Goal: Communication & Community: Answer question/provide support

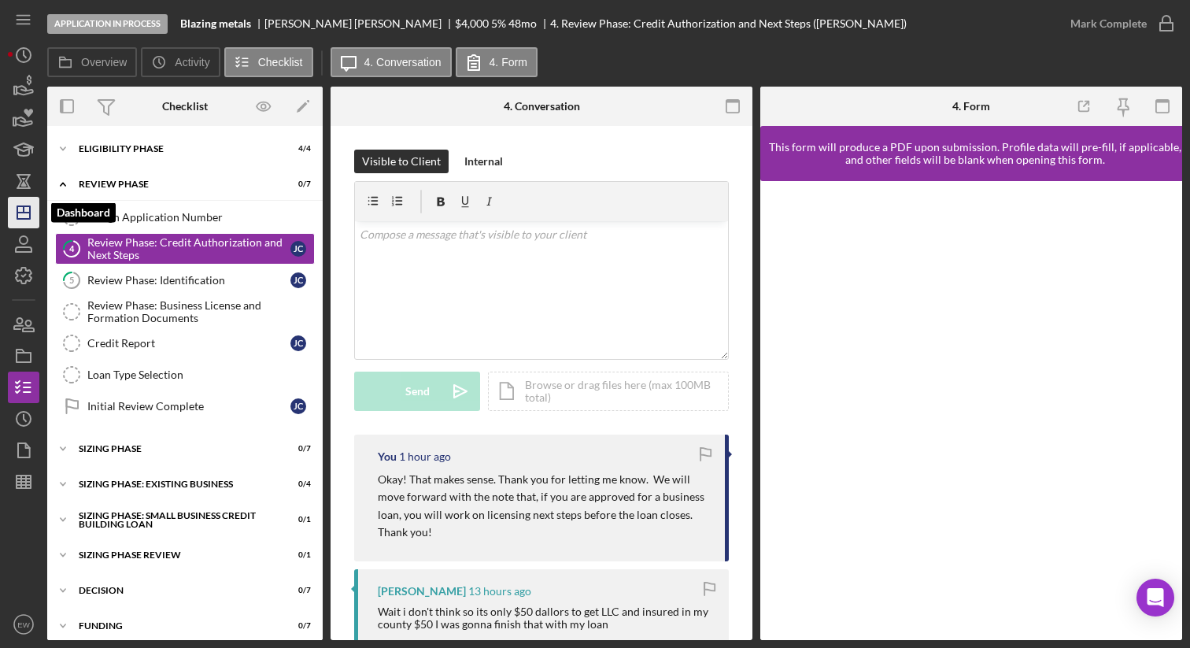
click at [28, 215] on icon "Icon/Dashboard" at bounding box center [23, 212] width 39 height 39
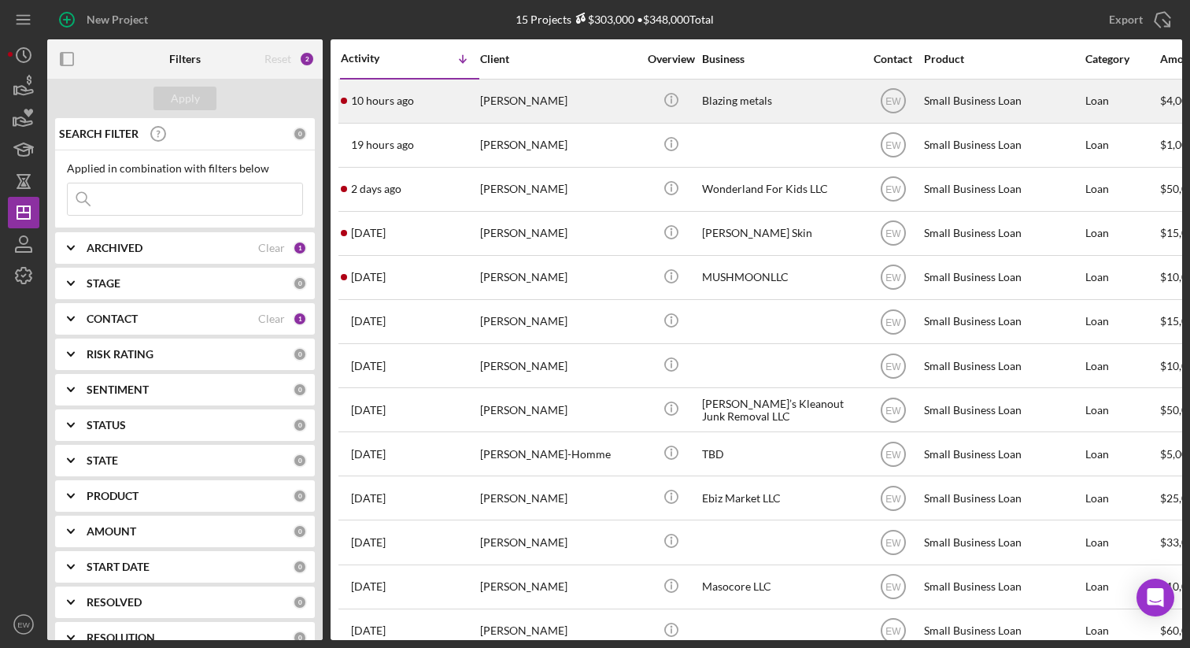
click at [546, 110] on div "[PERSON_NAME]" at bounding box center [558, 101] width 157 height 42
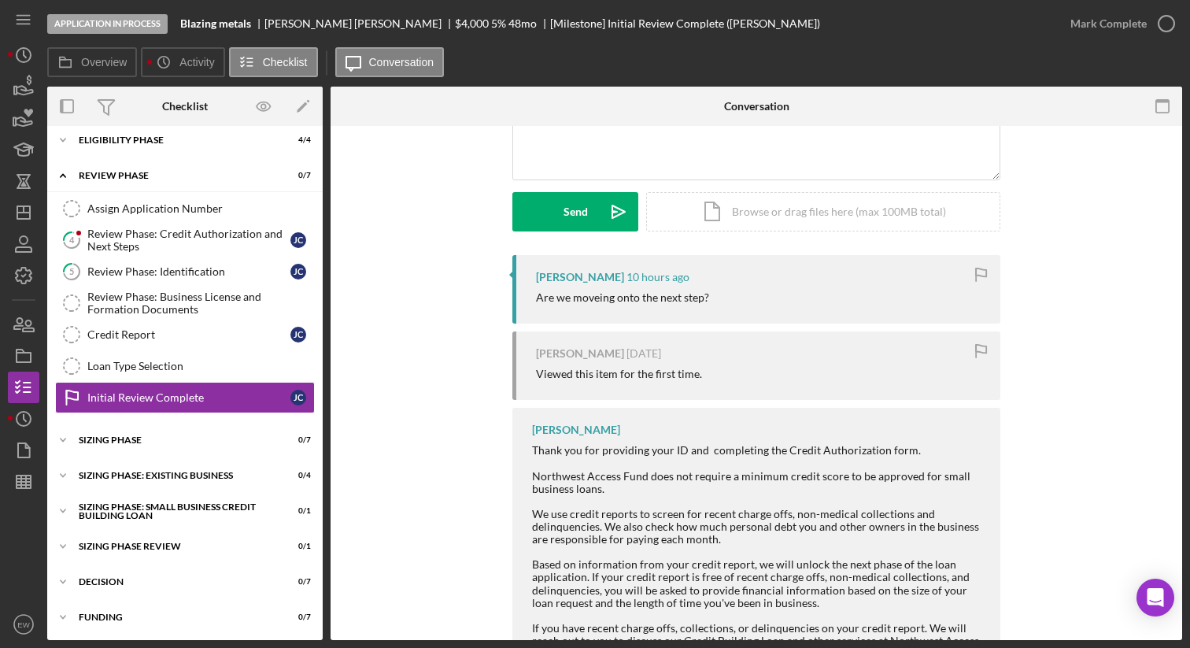
scroll to position [180, 0]
click at [194, 275] on div "Review Phase: Identification" at bounding box center [188, 271] width 203 height 13
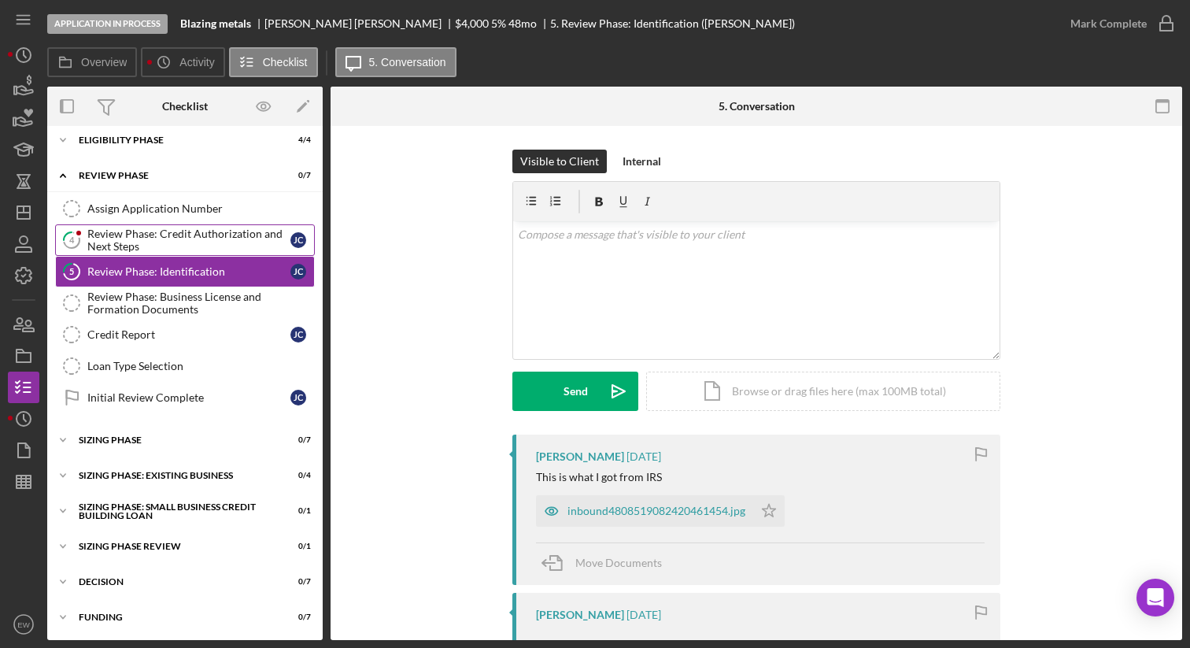
click at [193, 235] on div "Review Phase: Credit Authorization and Next Steps" at bounding box center [188, 239] width 203 height 25
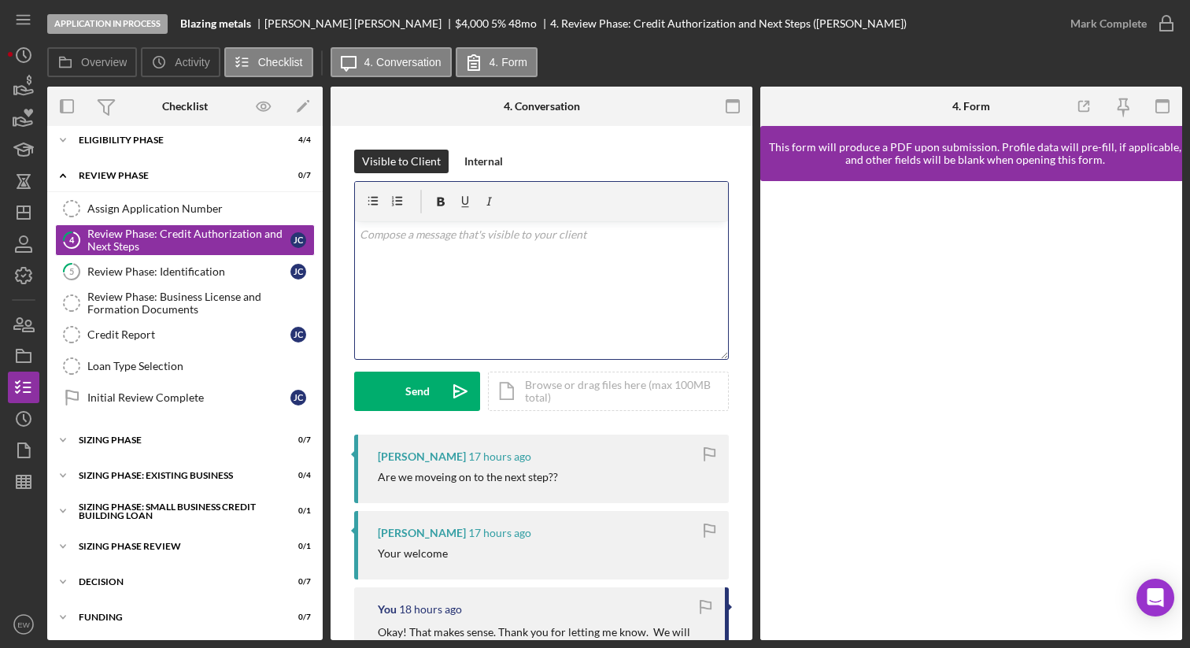
click at [393, 283] on div "v Color teal Color pink Remove color Add row above Add row below Add column bef…" at bounding box center [541, 290] width 373 height 138
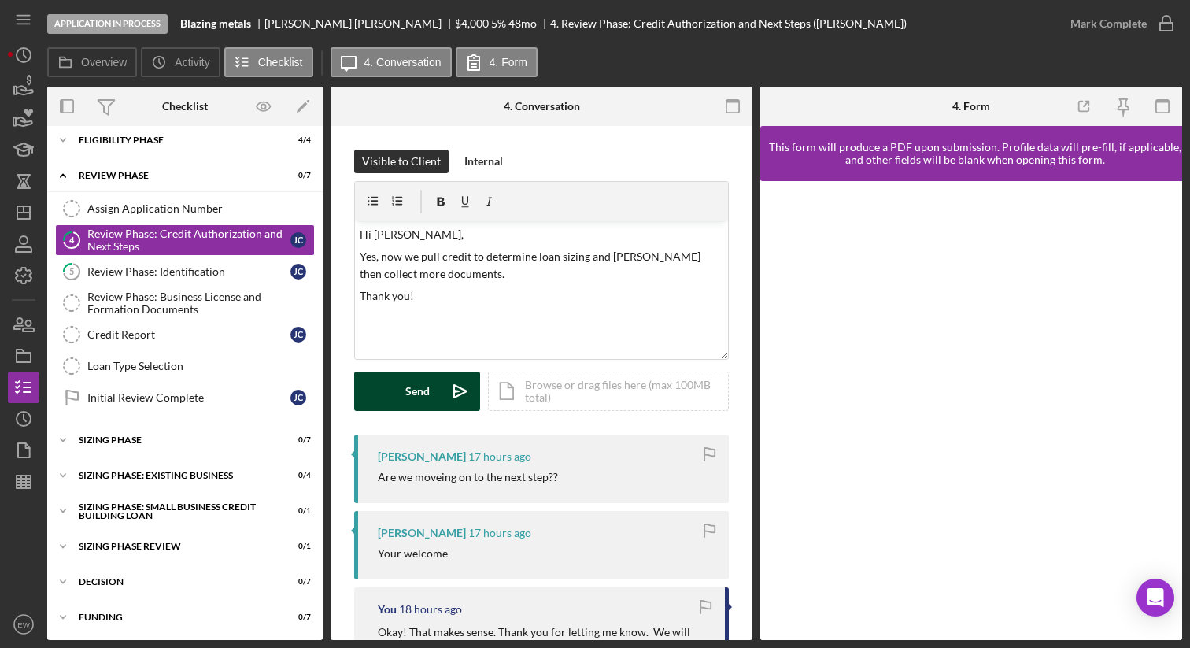
click at [412, 393] on div "Send" at bounding box center [417, 391] width 24 height 39
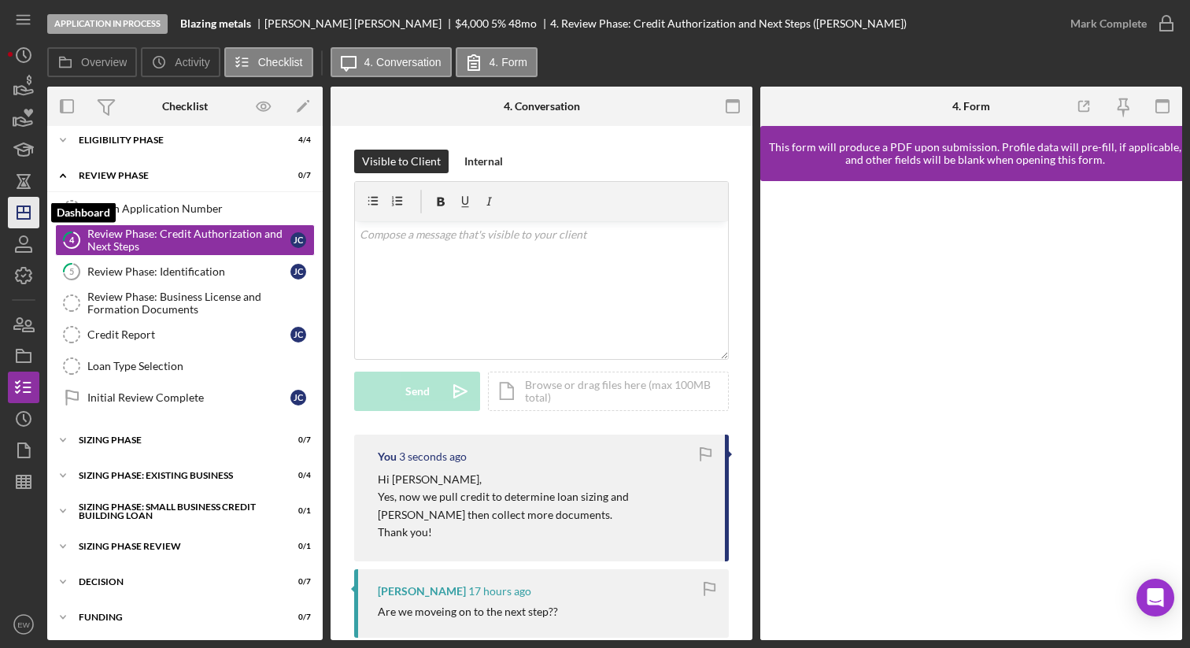
click at [16, 221] on icon "Icon/Dashboard" at bounding box center [23, 212] width 39 height 39
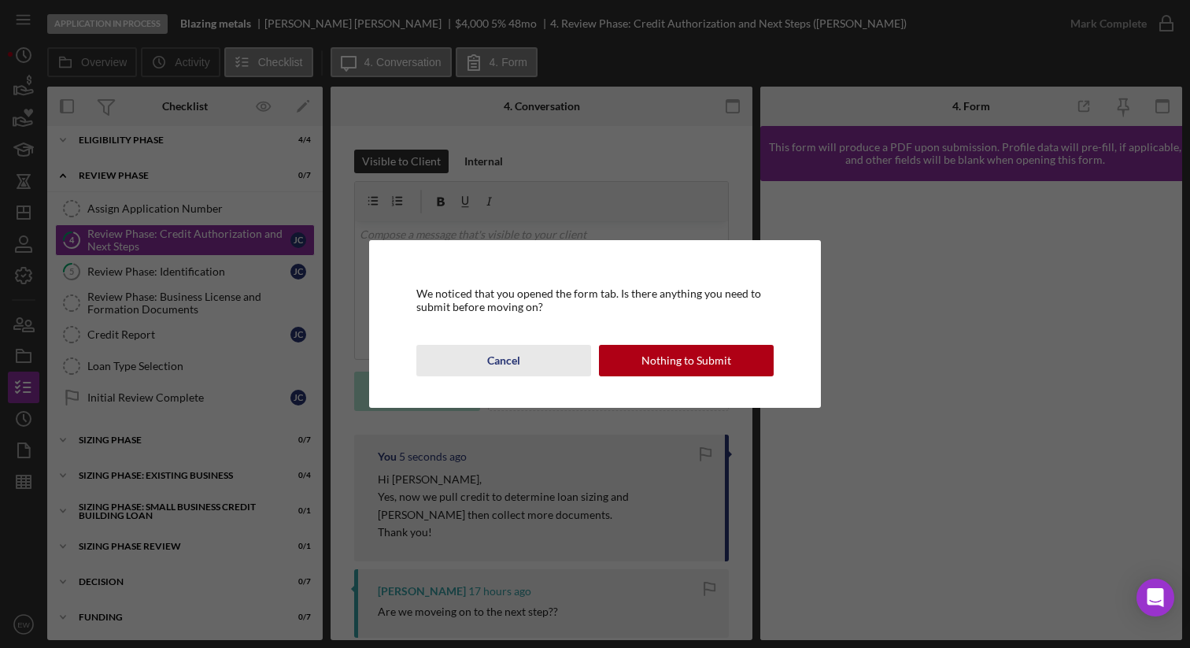
click at [512, 363] on div "Cancel" at bounding box center [503, 360] width 33 height 31
